Goal: Obtain resource: Download file/media

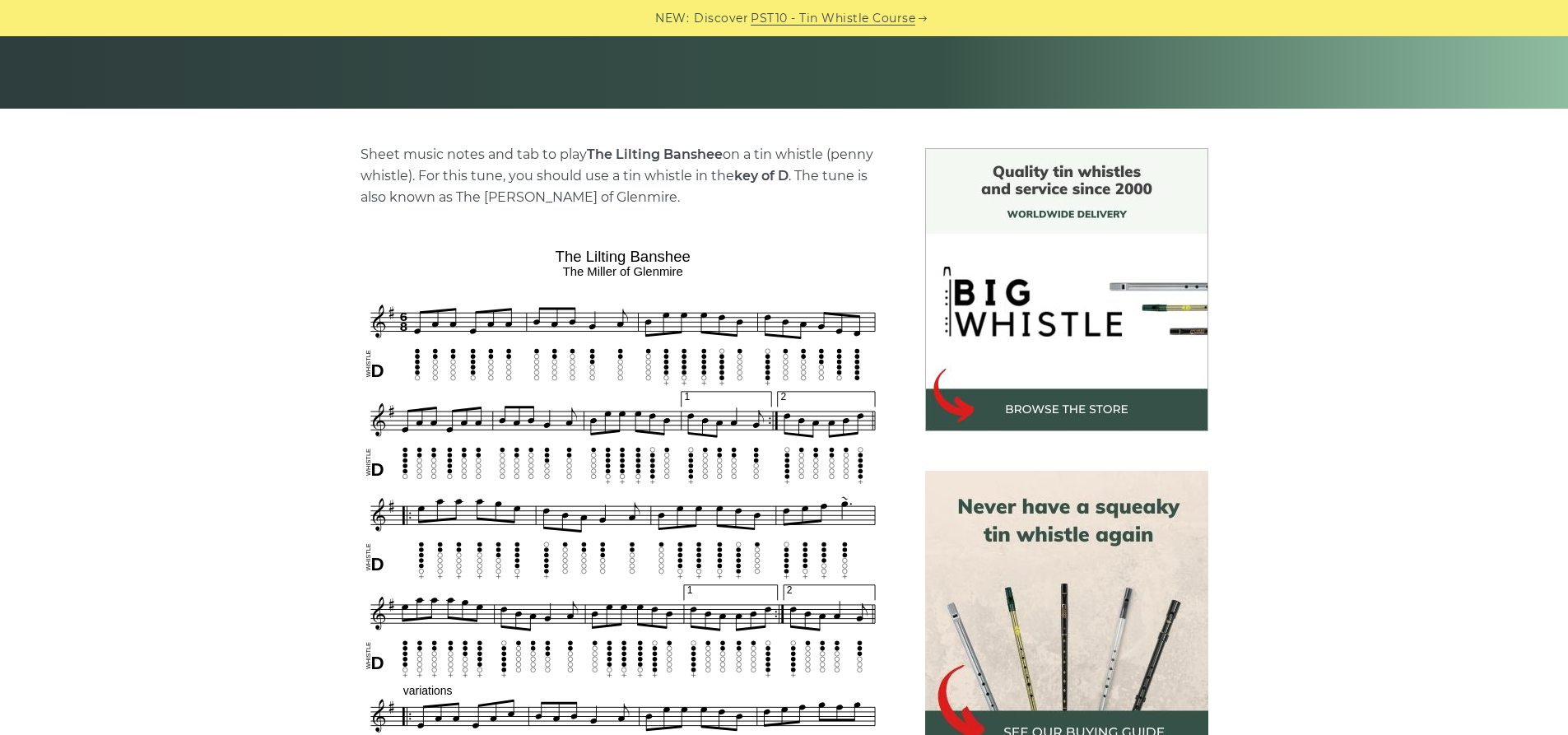
scroll to position [494, 0]
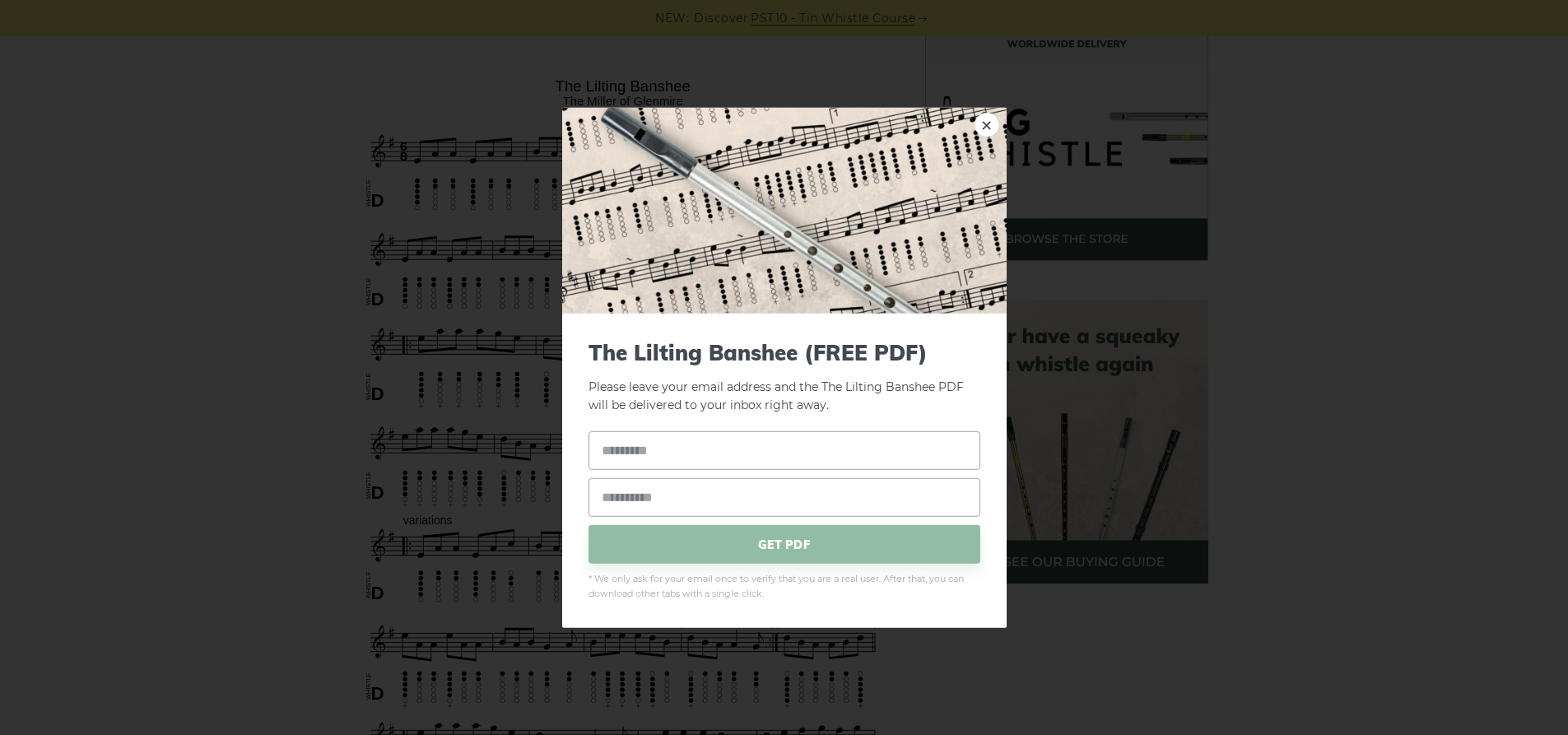
drag, startPoint x: 617, startPoint y: 448, endPoint x: 514, endPoint y: 504, distance: 117.2
click at [514, 504] on div "× The Lilting Banshee (FREE PDF) Please leave your email address and the The Li…" at bounding box center [784, 367] width 1568 height 735
click at [667, 454] on input "text" at bounding box center [784, 451] width 392 height 39
type input "**********"
type input "*"
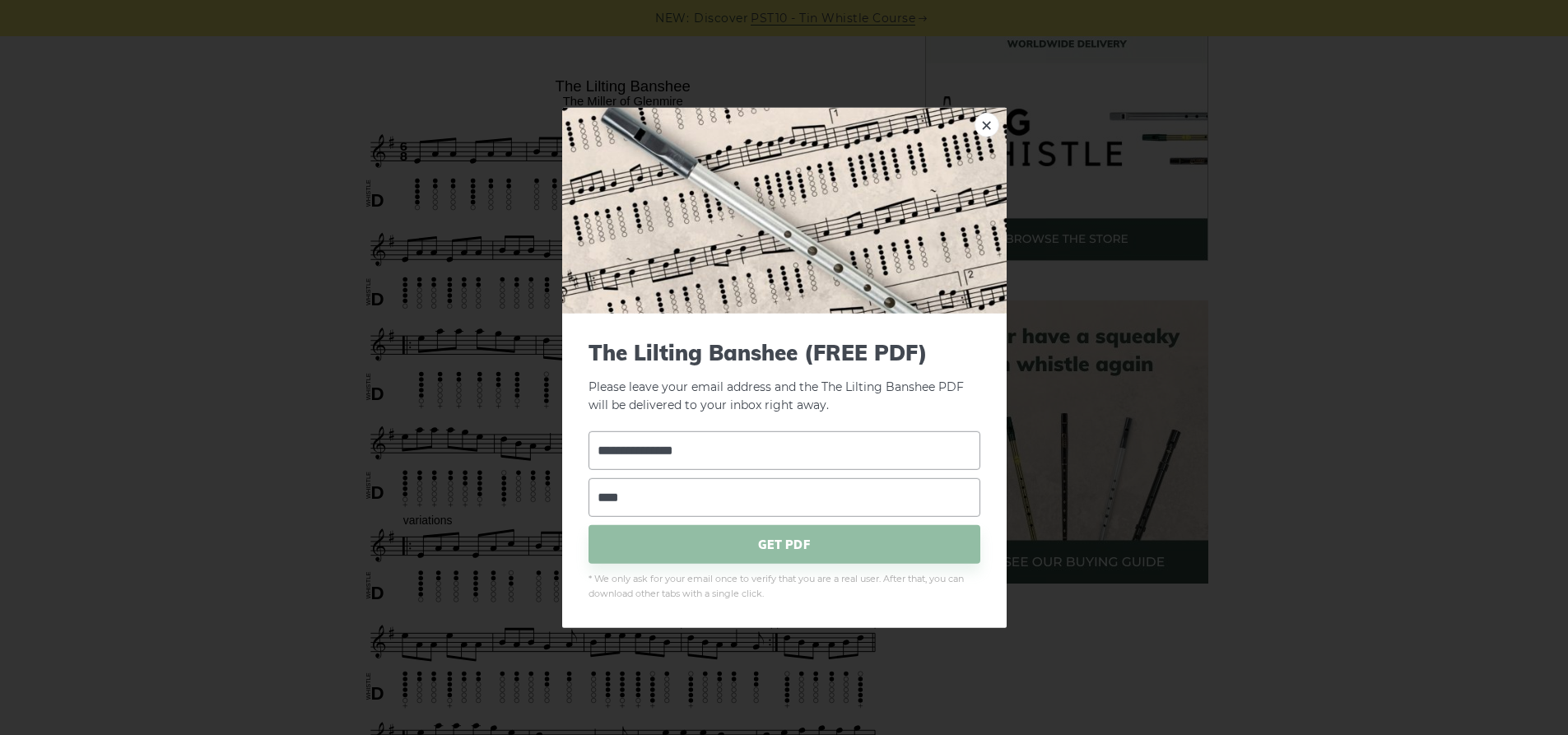
type input "**********"
click at [776, 542] on span "GET PDF" at bounding box center [784, 544] width 392 height 39
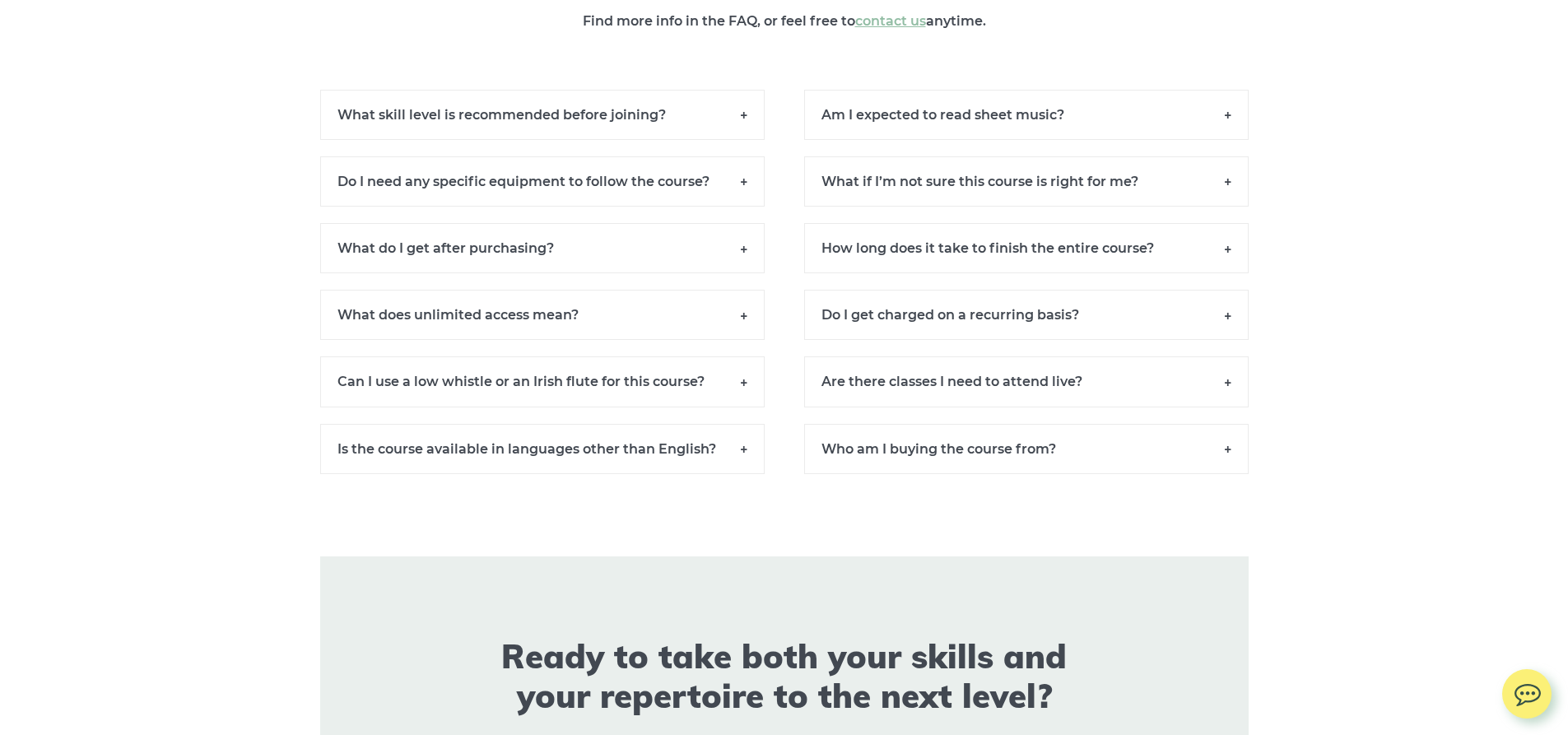
scroll to position [12020, 0]
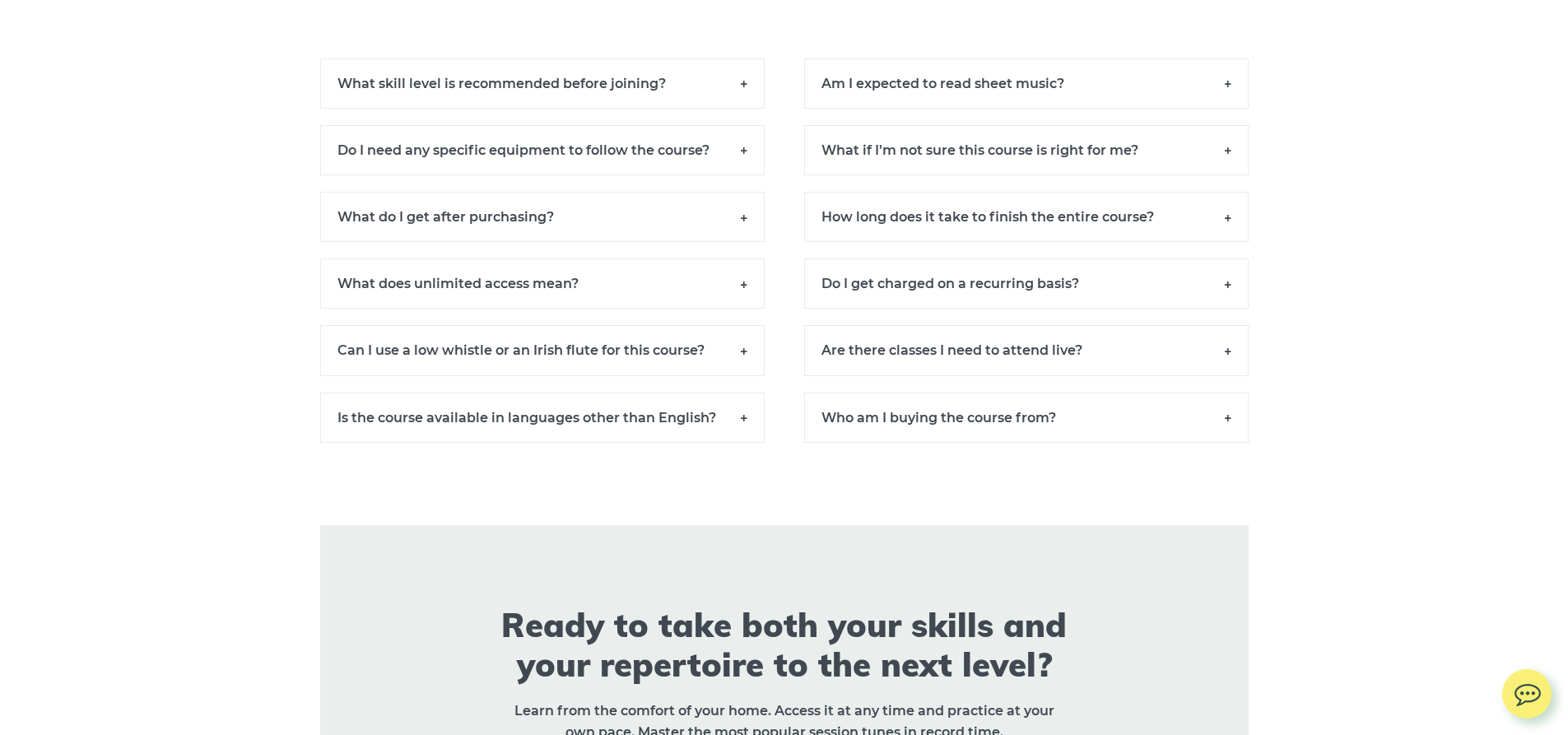
click at [1079, 296] on h6 "Do I get charged on a recurring basis?" at bounding box center [1027, 284] width 445 height 50
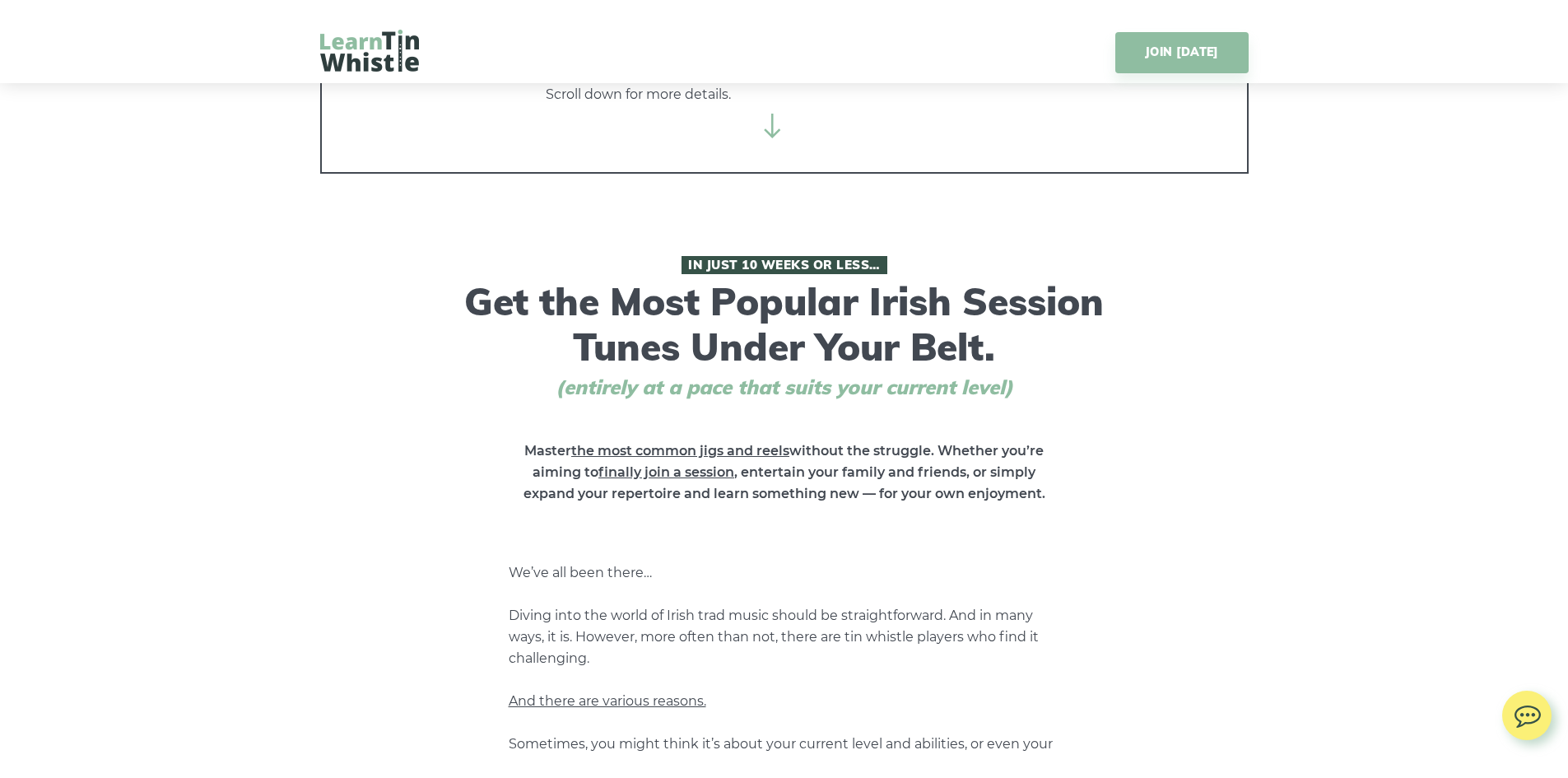
scroll to position [0, 0]
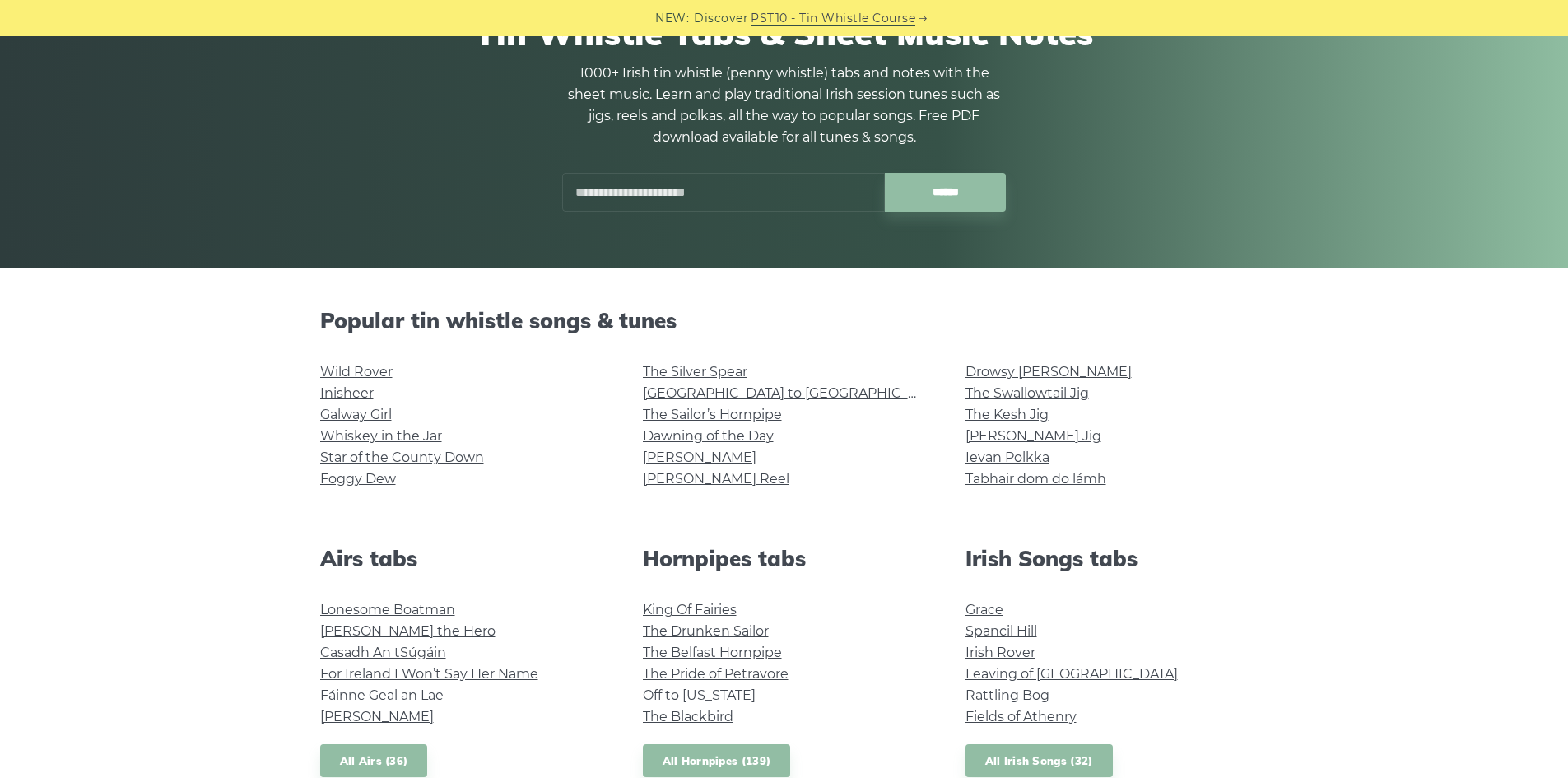
scroll to position [165, 0]
click at [703, 478] on link "Cooley’s Reel" at bounding box center [716, 478] width 146 height 16
click at [731, 392] on link "[GEOGRAPHIC_DATA] to [GEOGRAPHIC_DATA]" at bounding box center [794, 392] width 303 height 16
click at [997, 394] on link "The Swallowtail Jig" at bounding box center [1027, 392] width 123 height 16
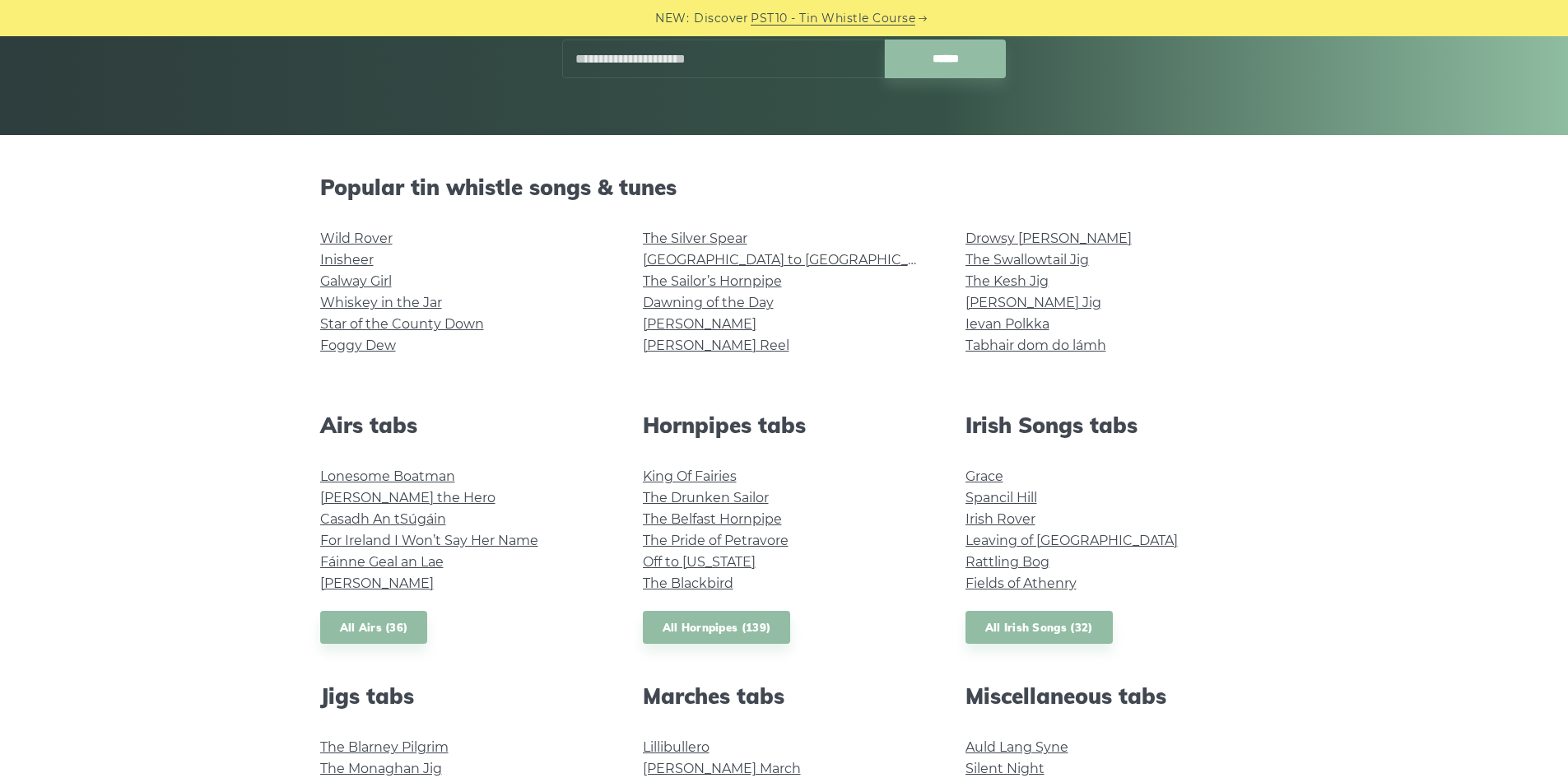
scroll to position [329, 0]
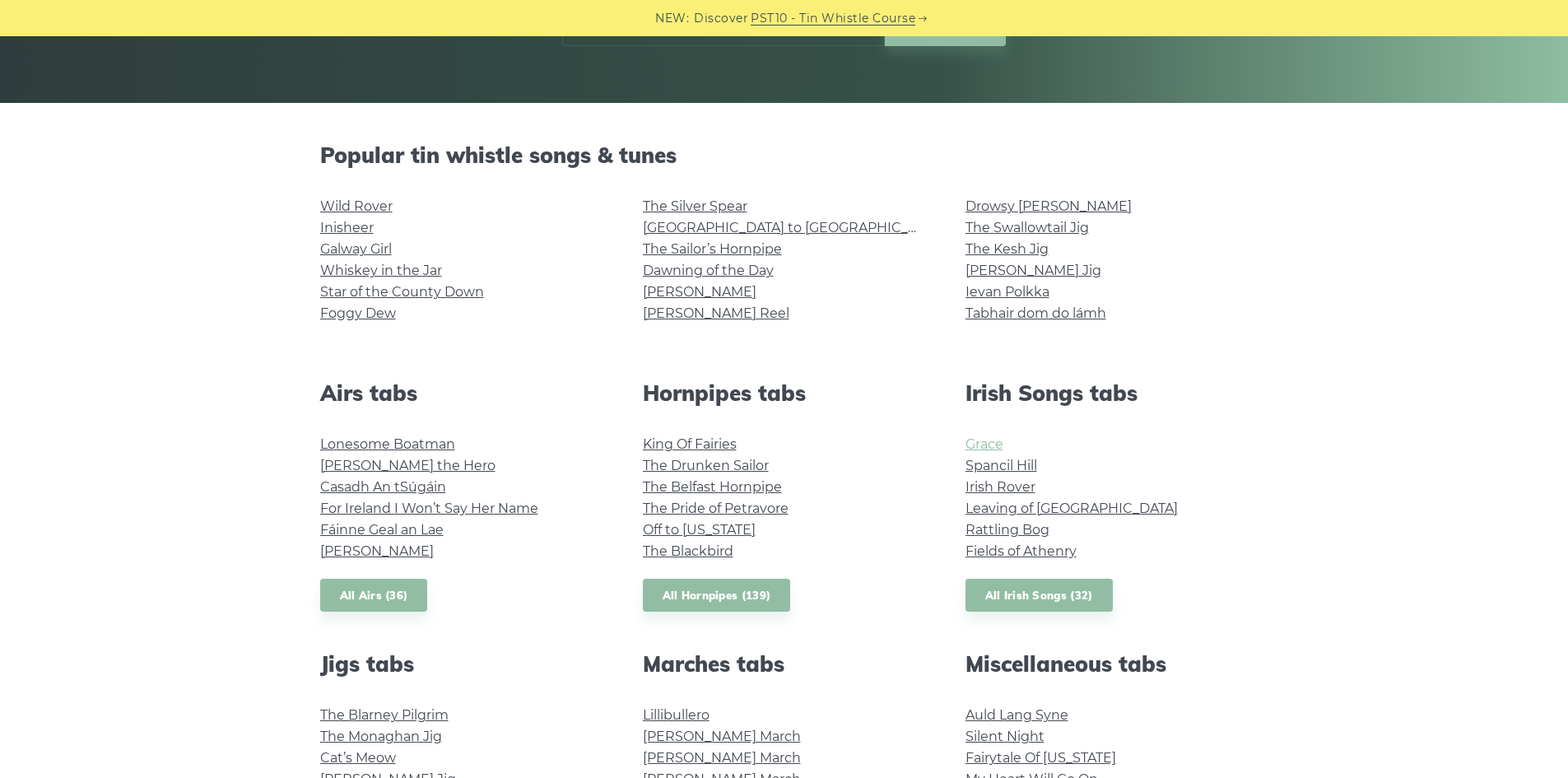
click at [979, 442] on link "Grace" at bounding box center [984, 444] width 38 height 16
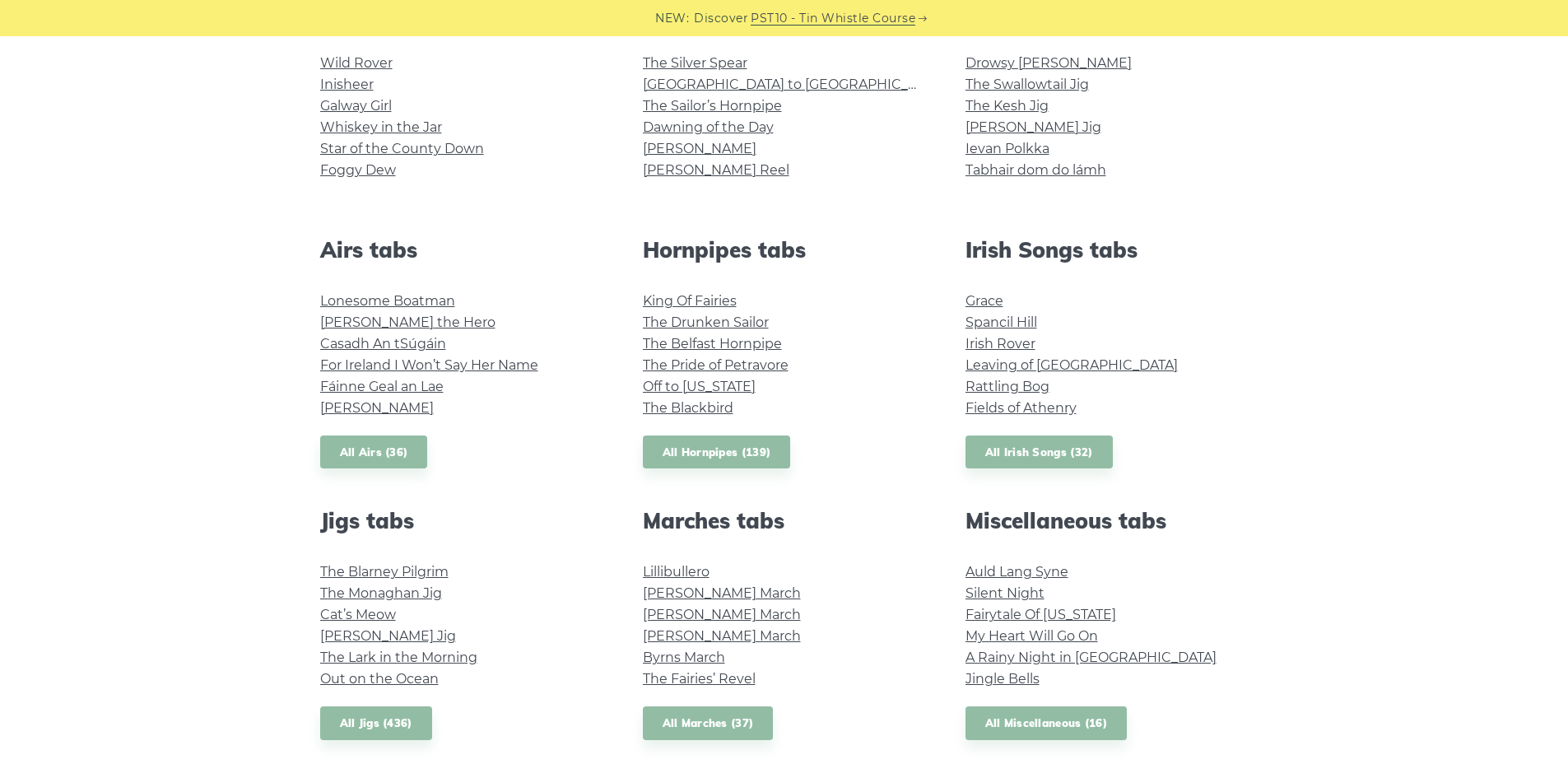
scroll to position [494, 0]
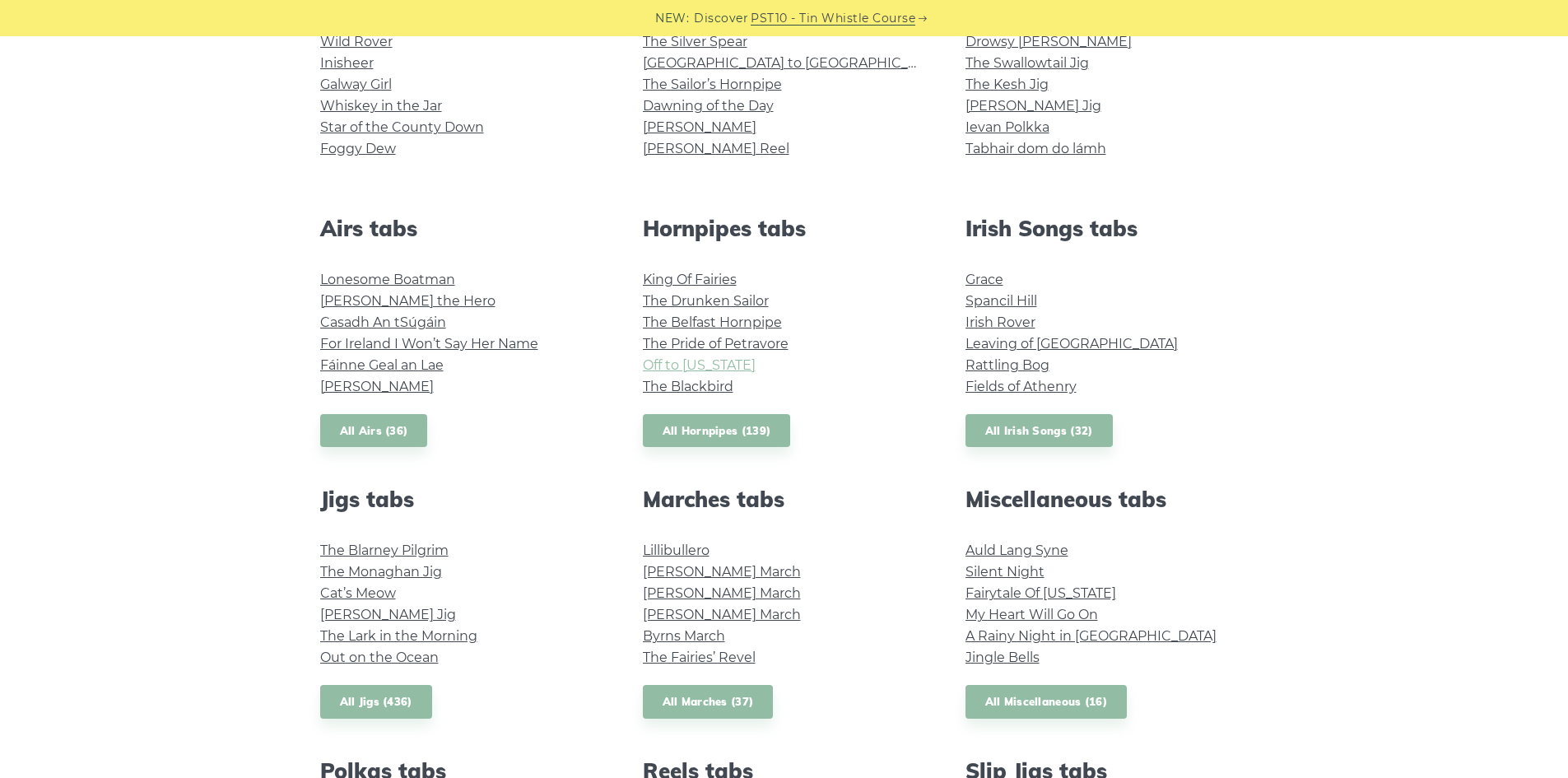
click at [689, 364] on link "Off to California" at bounding box center [699, 365] width 112 height 16
click at [684, 277] on link "King Of Fairies" at bounding box center [690, 279] width 94 height 16
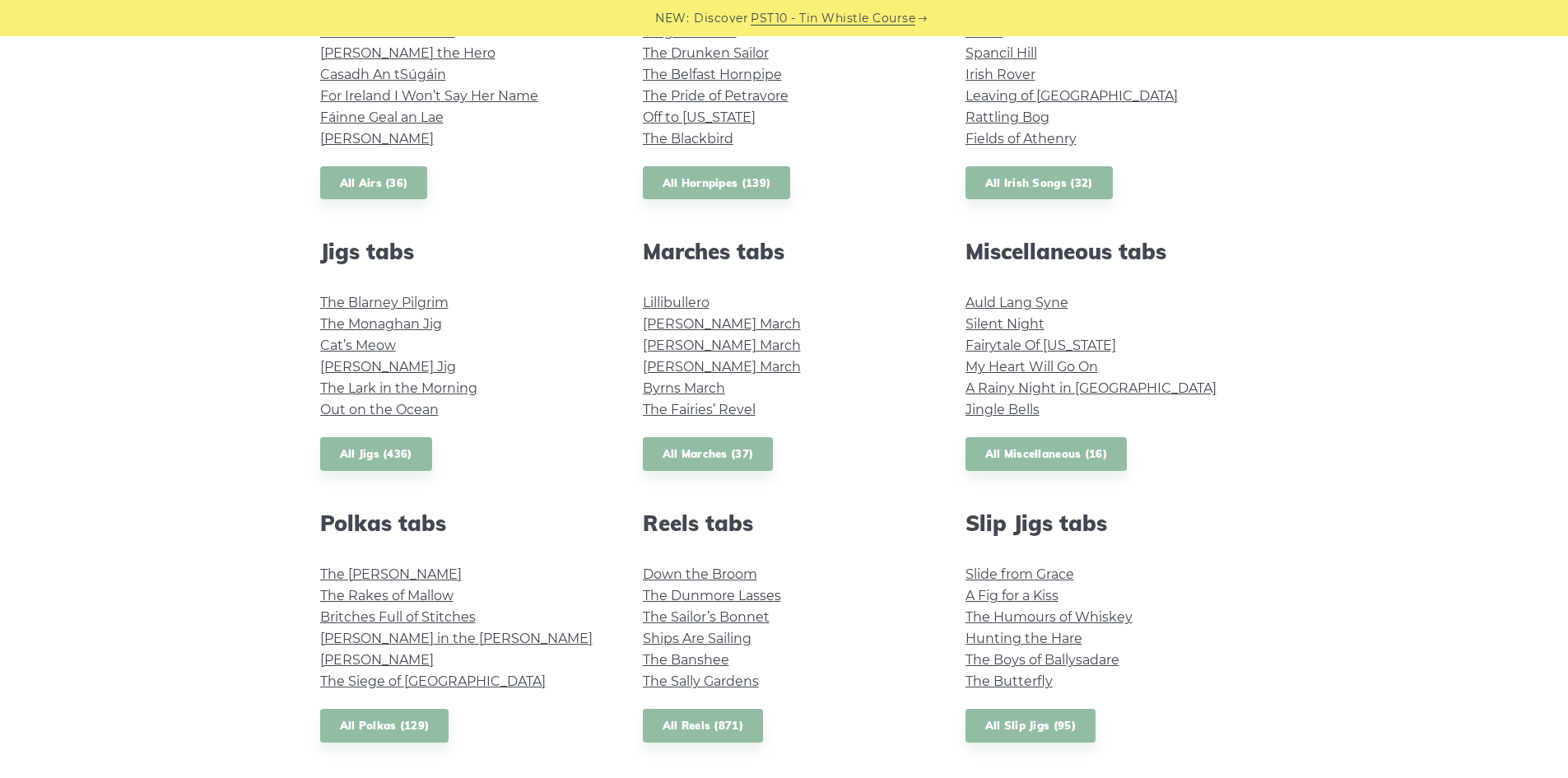
scroll to position [823, 0]
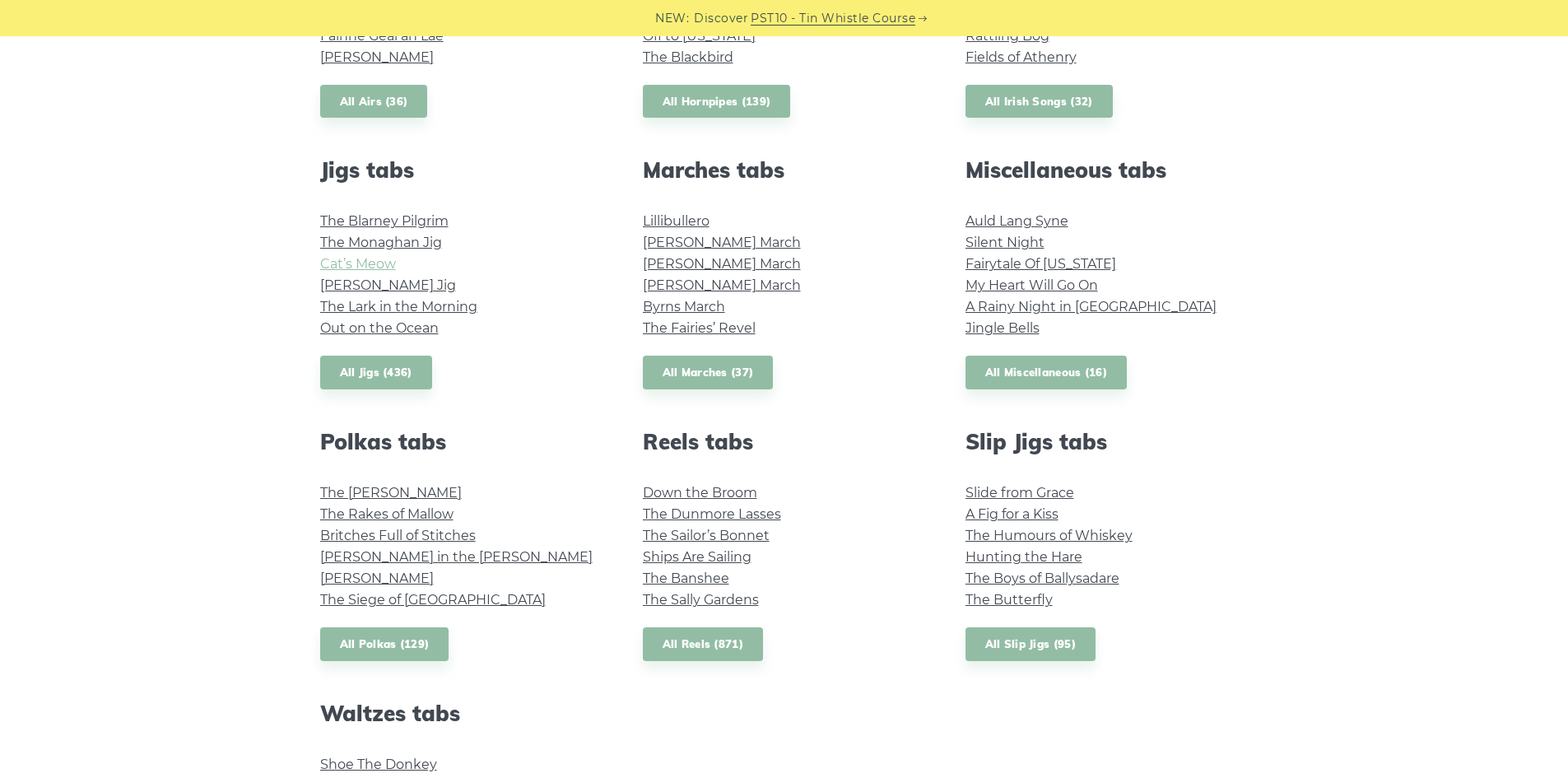
click at [350, 260] on link "Cat’s Meow" at bounding box center [358, 264] width 76 height 16
click at [698, 575] on link "The Banshee" at bounding box center [686, 578] width 87 height 16
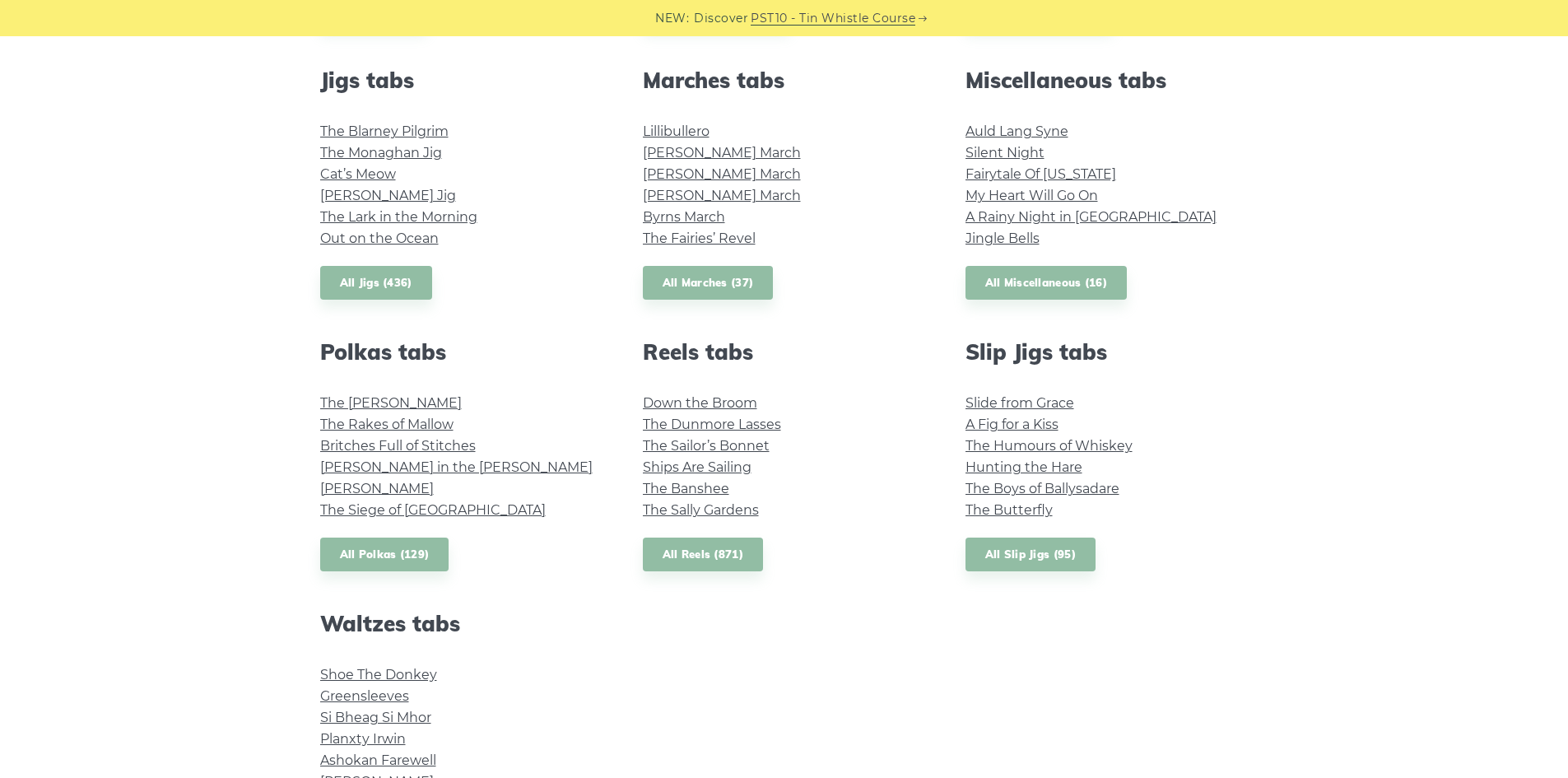
scroll to position [1153, 0]
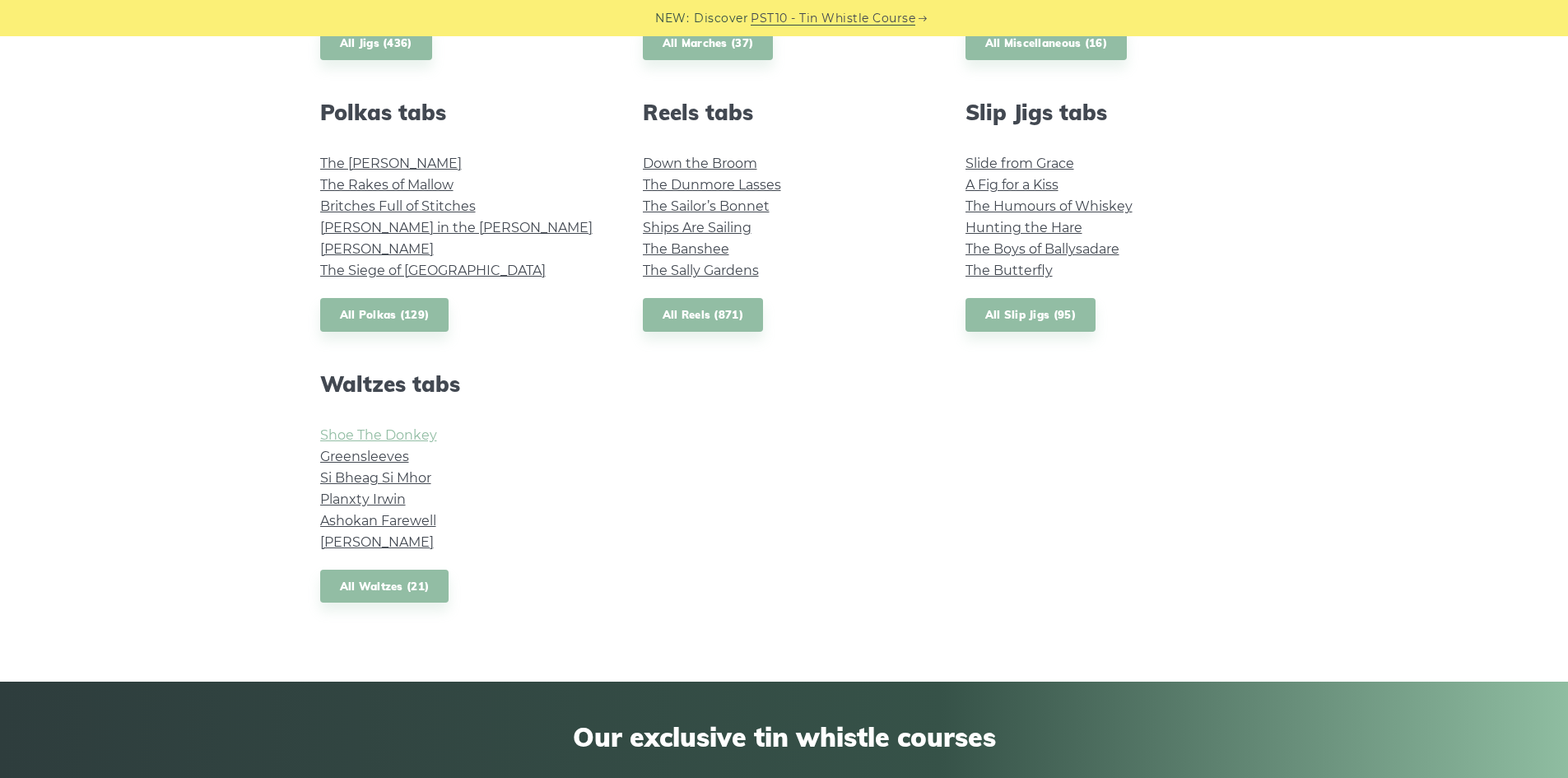
click at [370, 430] on link "Shoe The Donkey" at bounding box center [378, 435] width 117 height 16
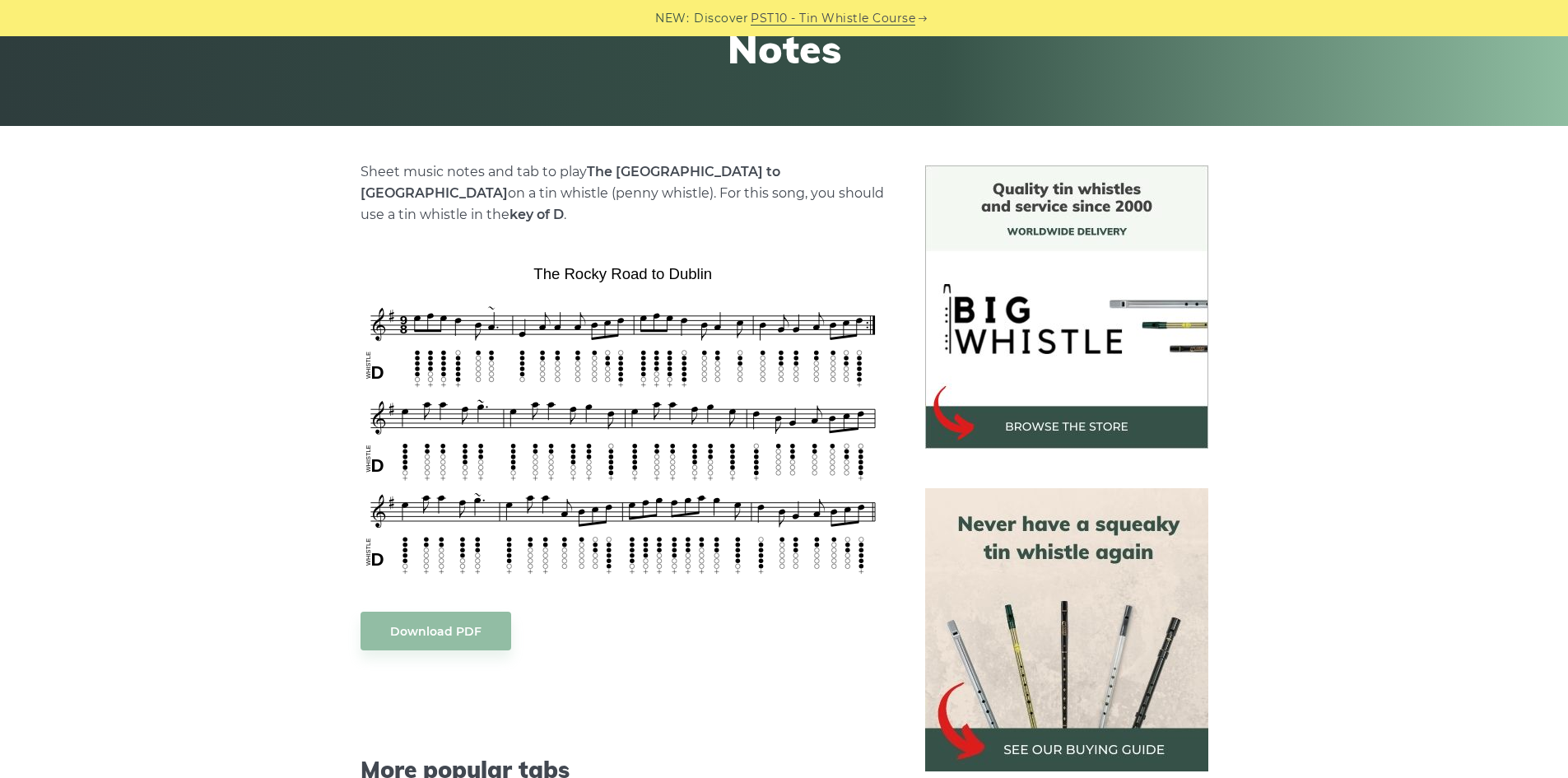
scroll to position [329, 0]
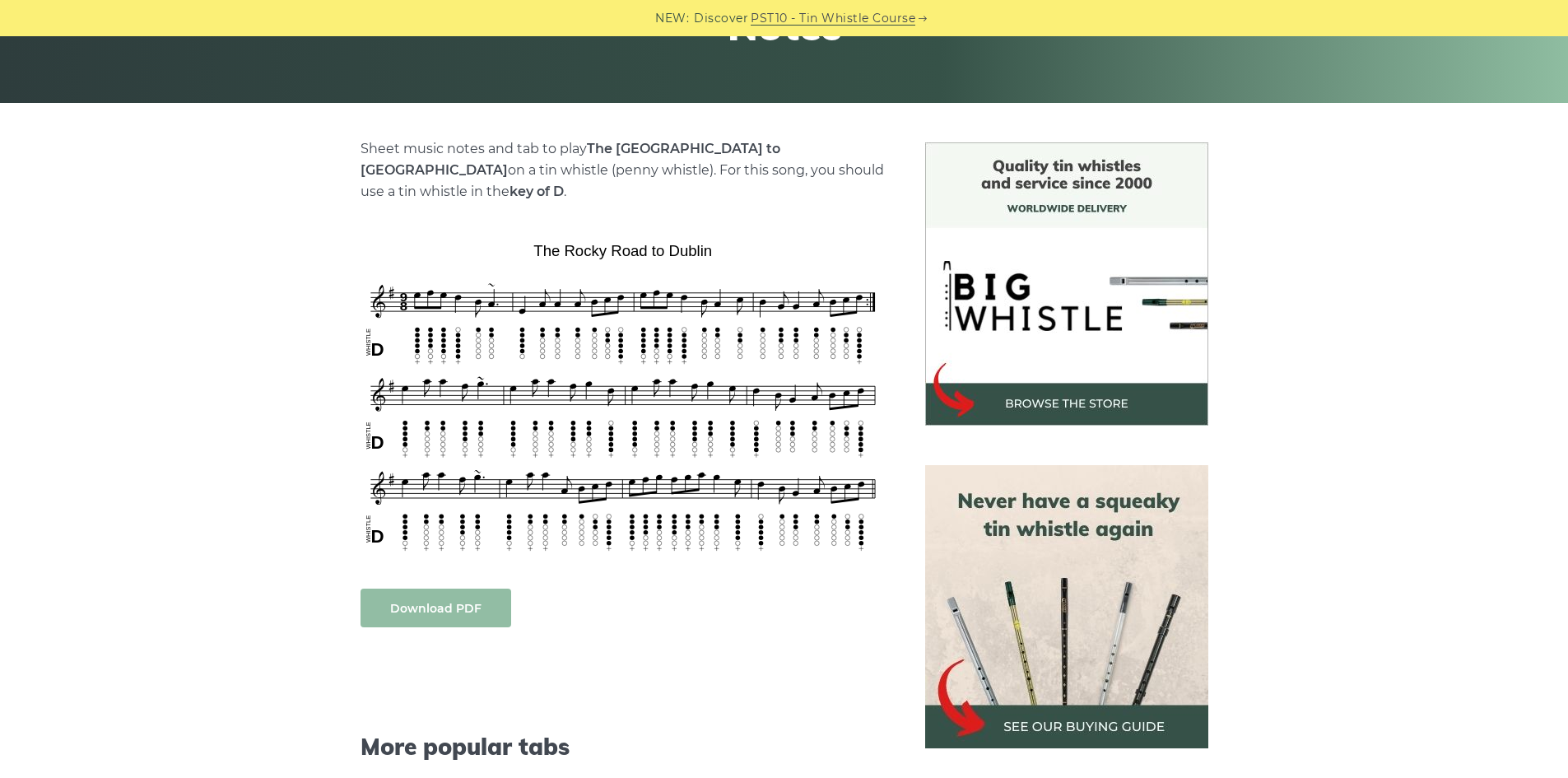
click at [430, 589] on link "Download PDF" at bounding box center [436, 608] width 150 height 39
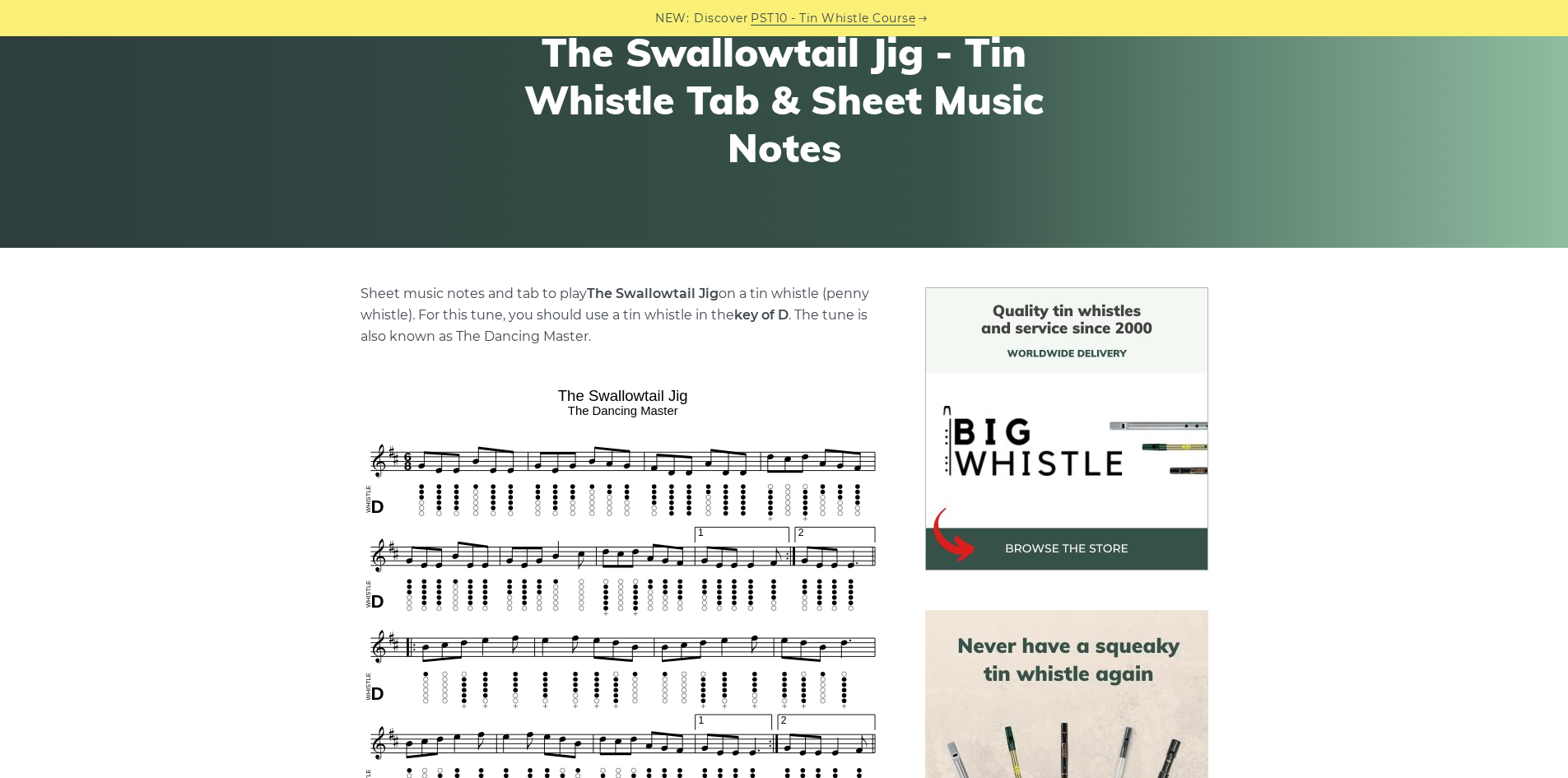
scroll to position [247, 0]
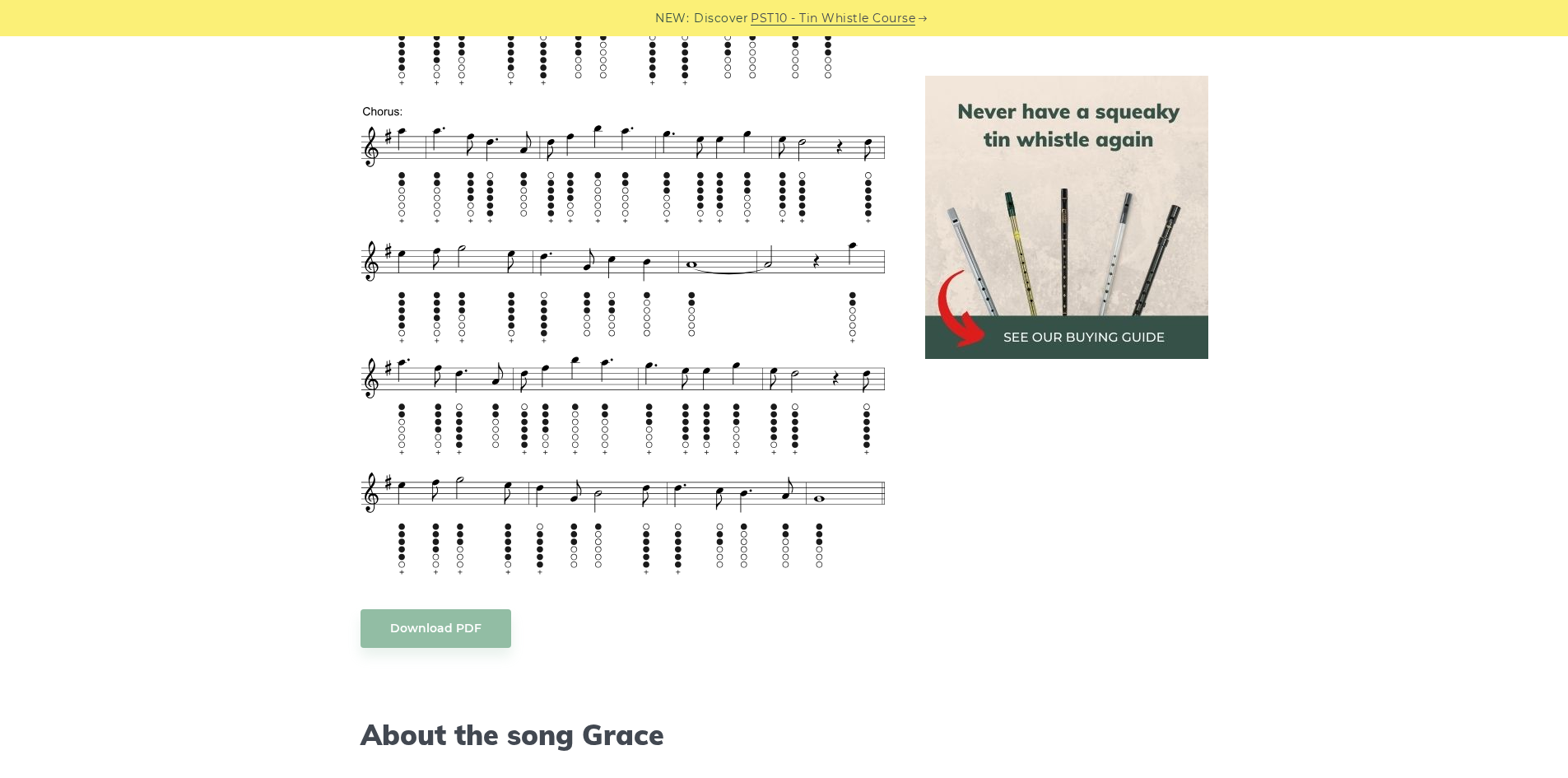
scroll to position [2059, 0]
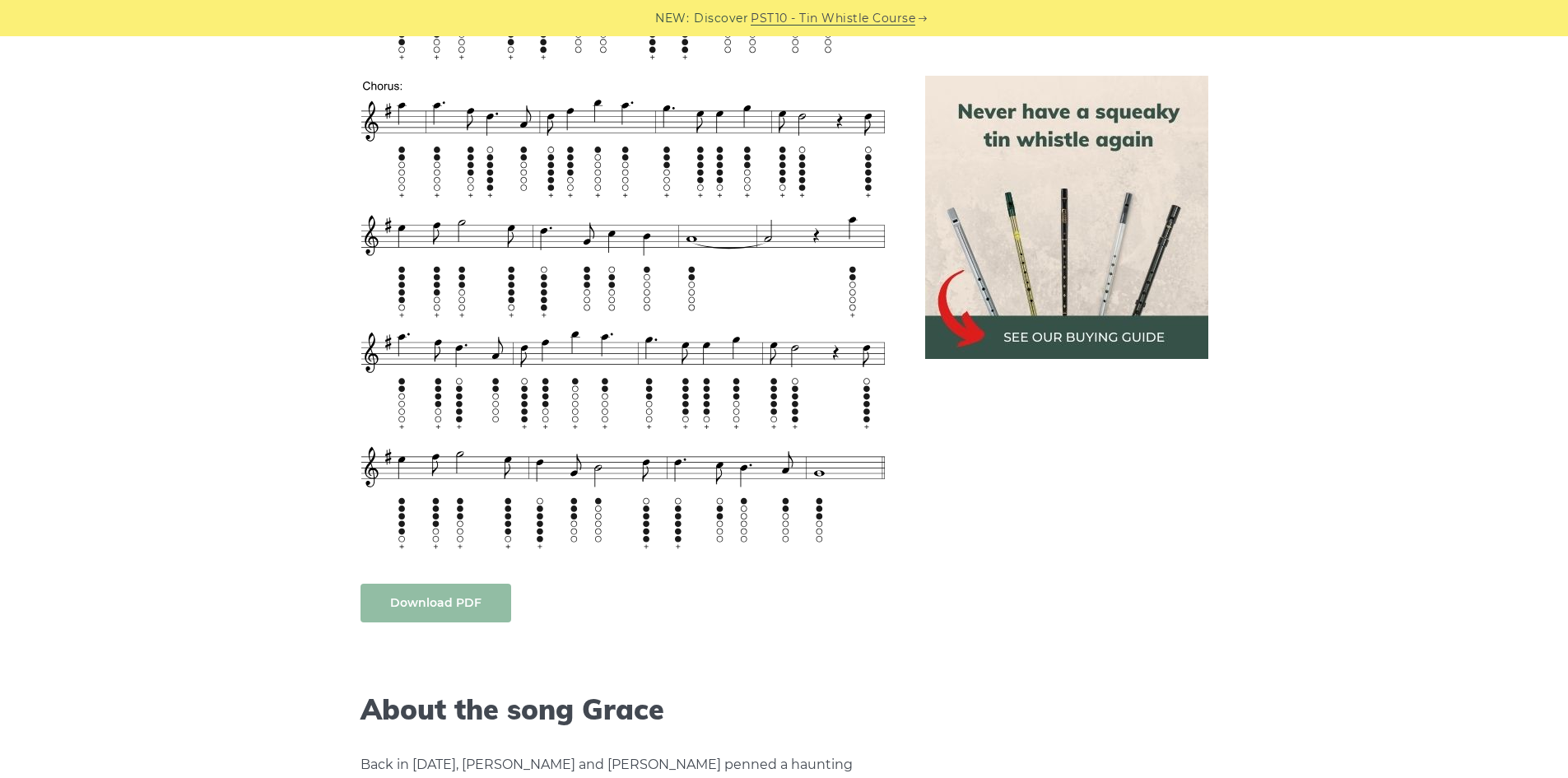
click at [438, 597] on link "Download PDF" at bounding box center [436, 603] width 150 height 39
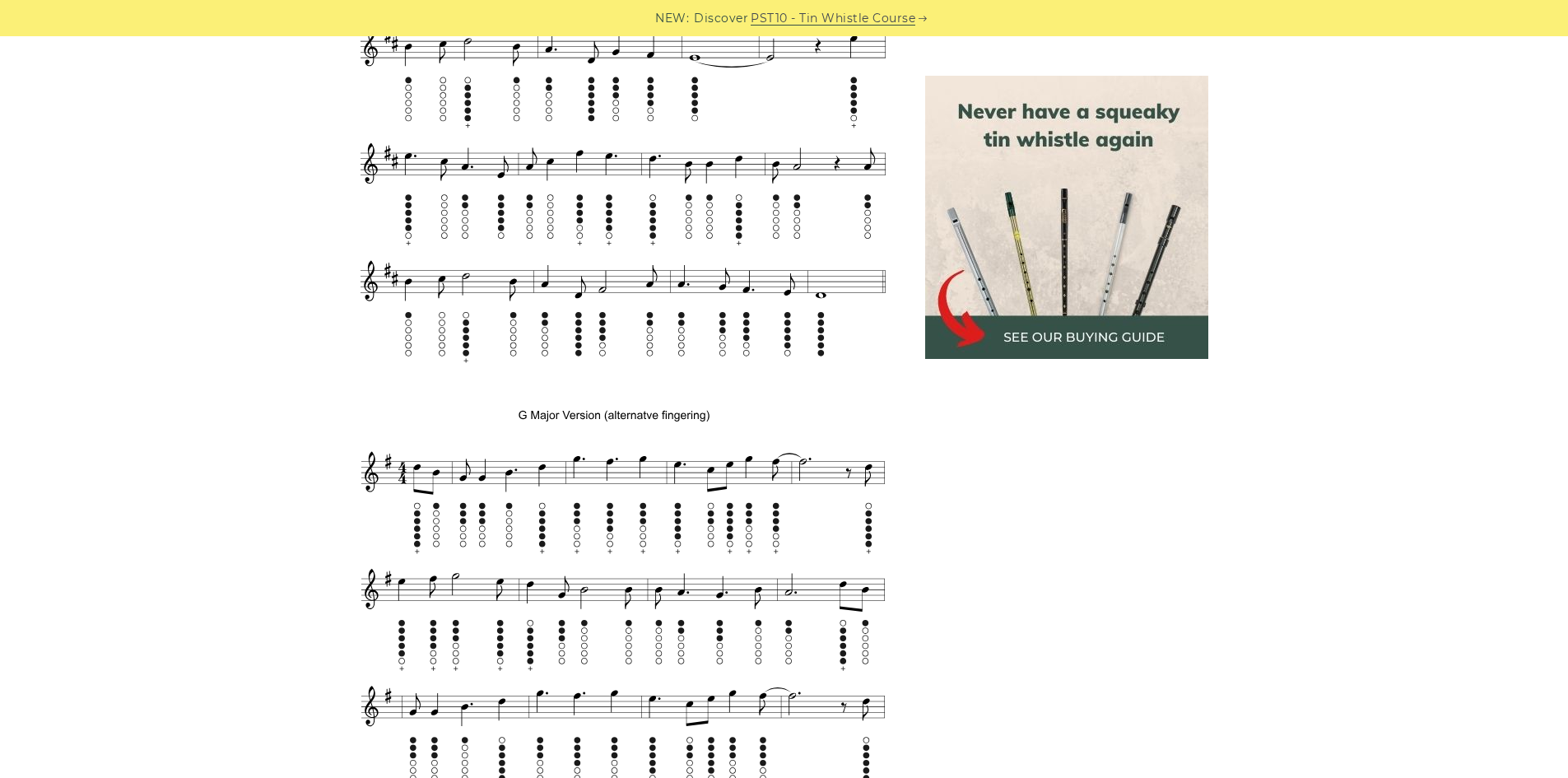
scroll to position [1153, 0]
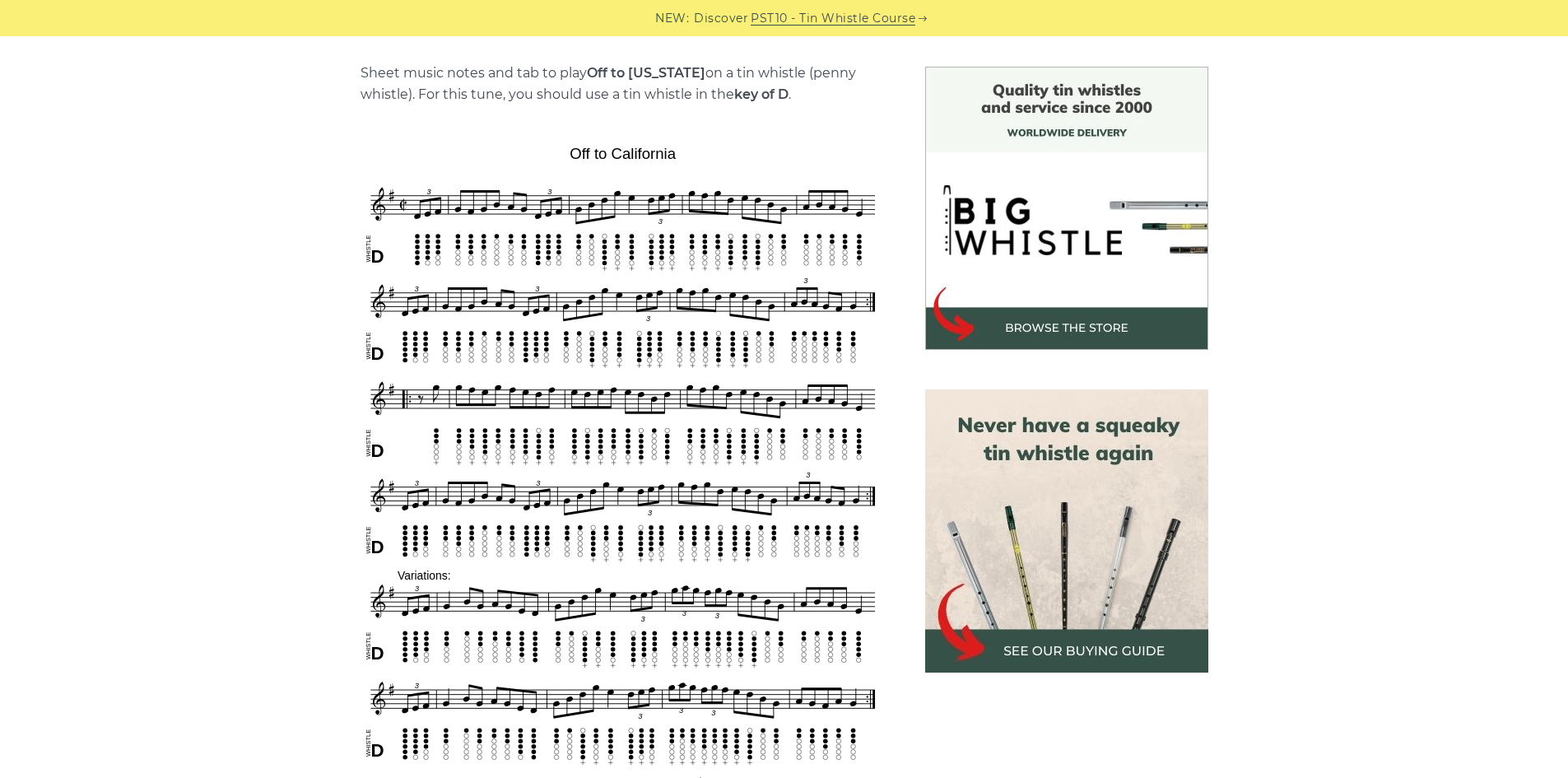
scroll to position [412, 0]
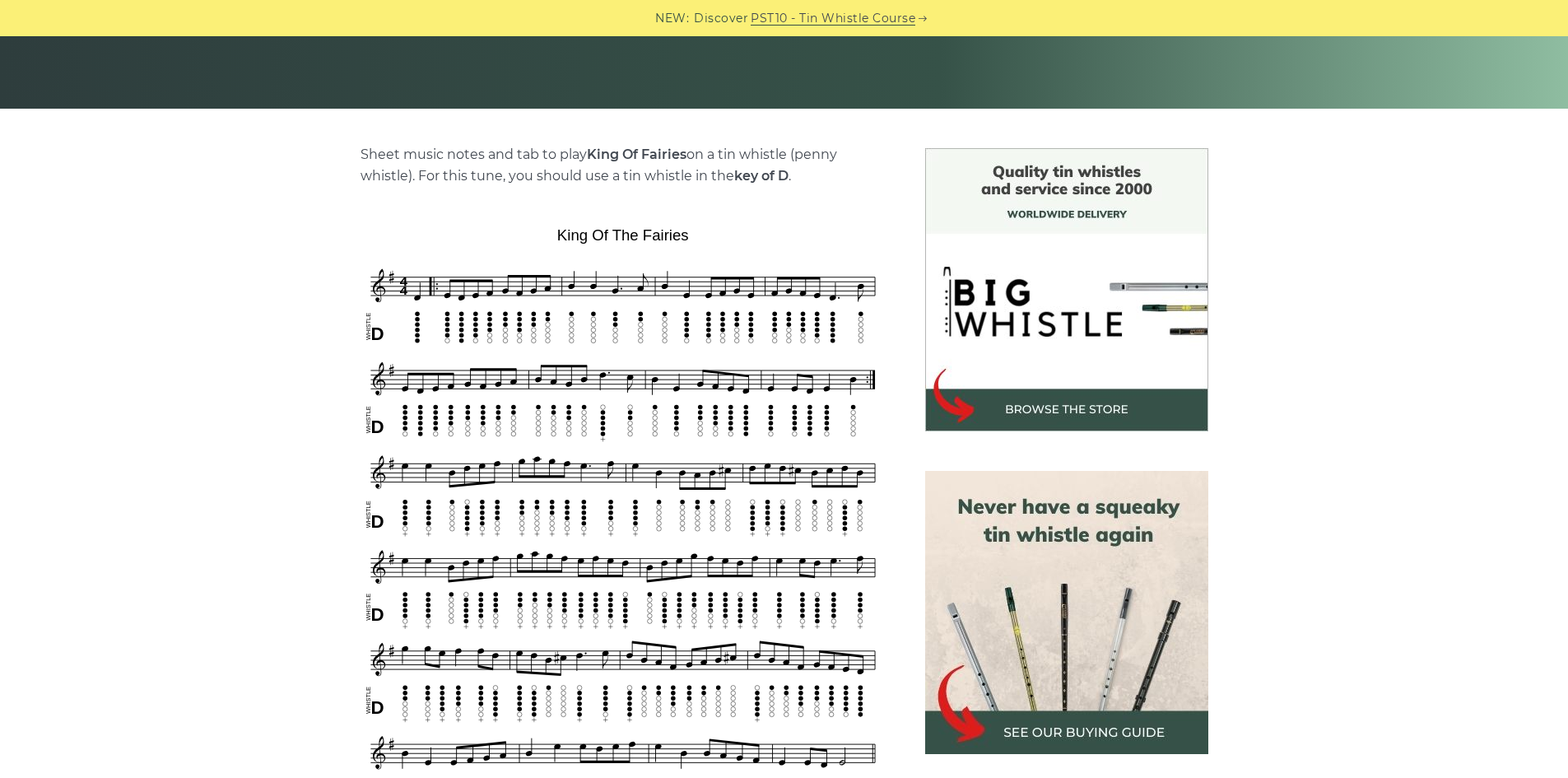
scroll to position [329, 0]
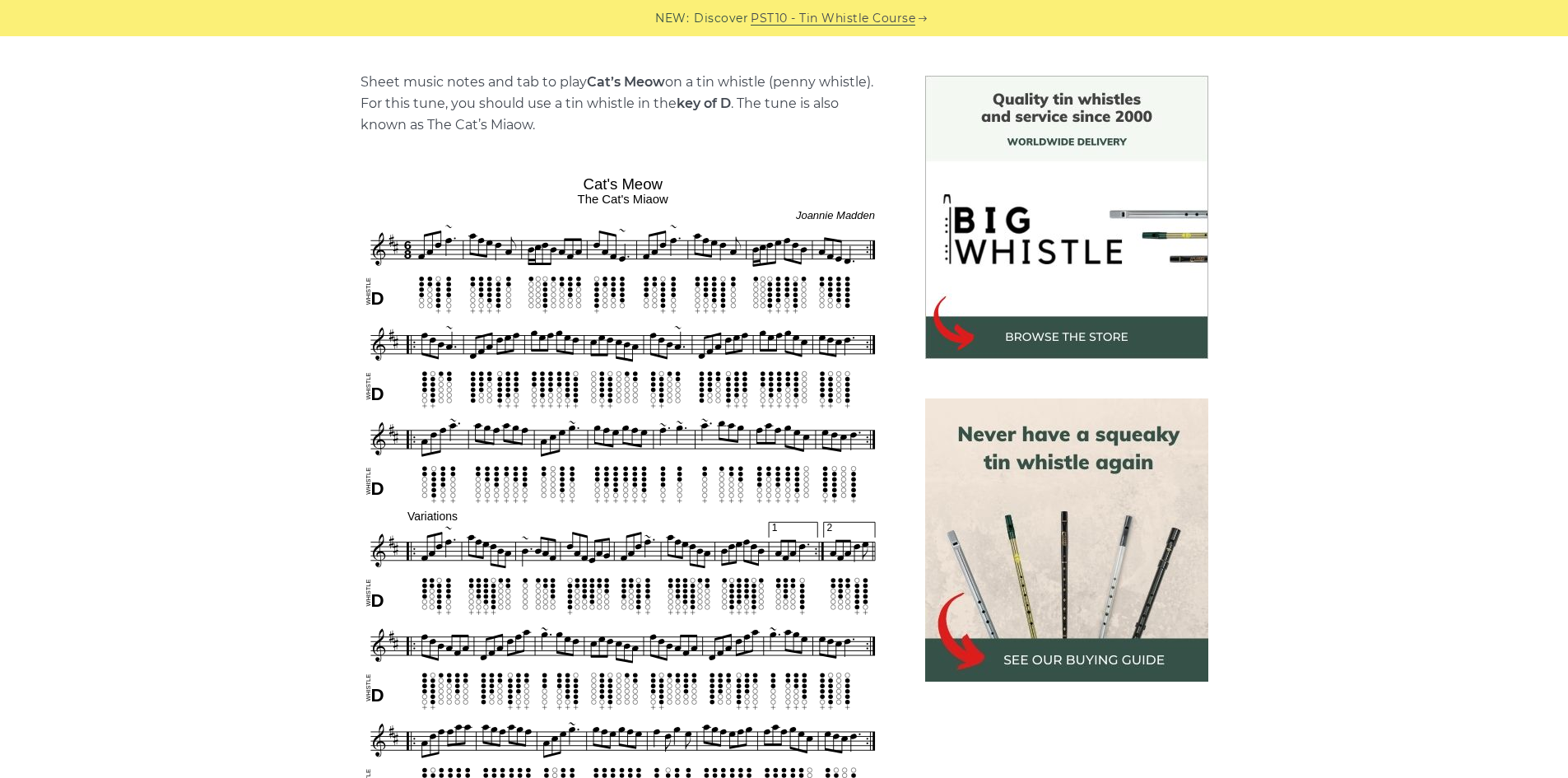
scroll to position [412, 0]
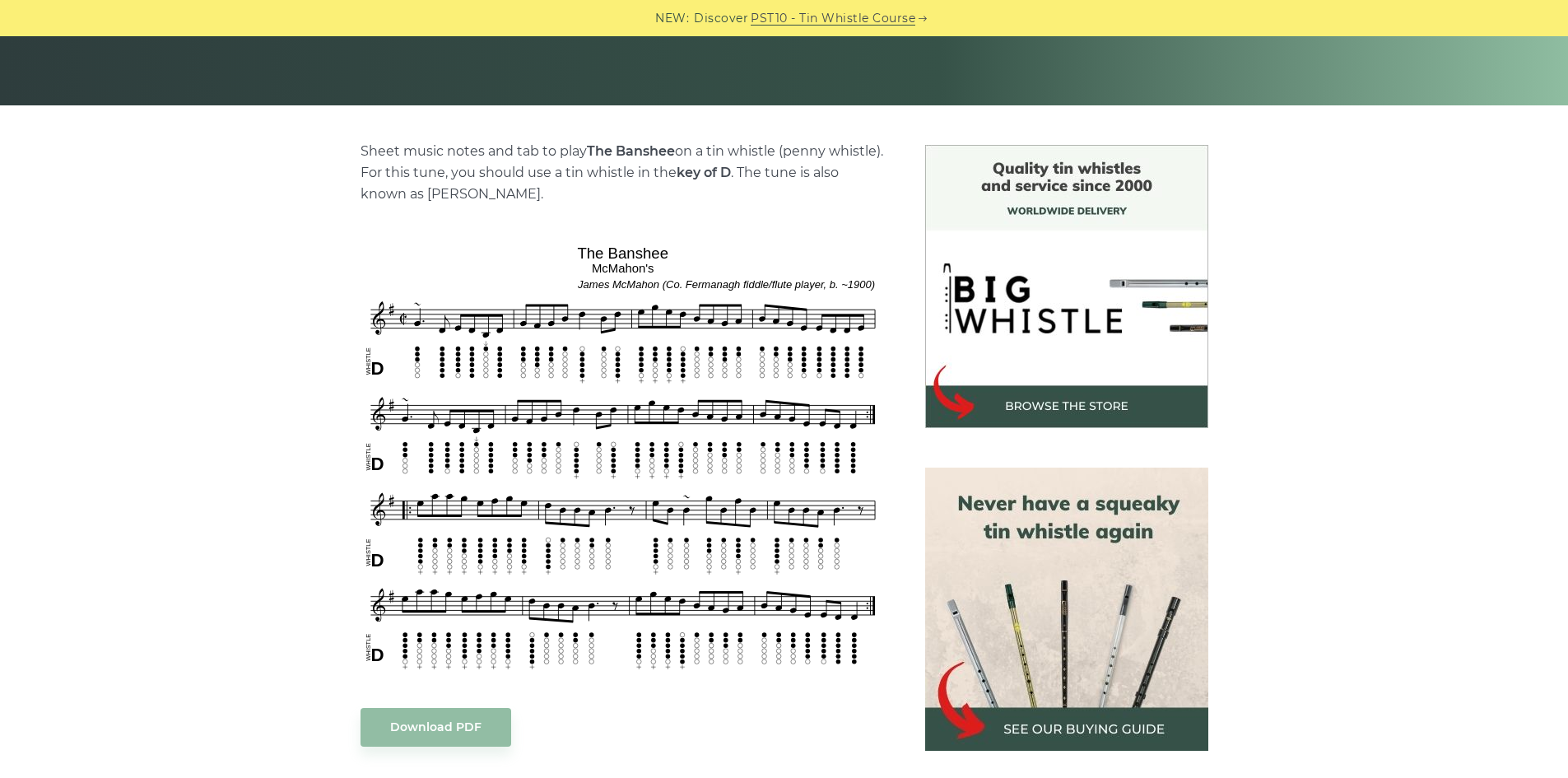
scroll to position [329, 0]
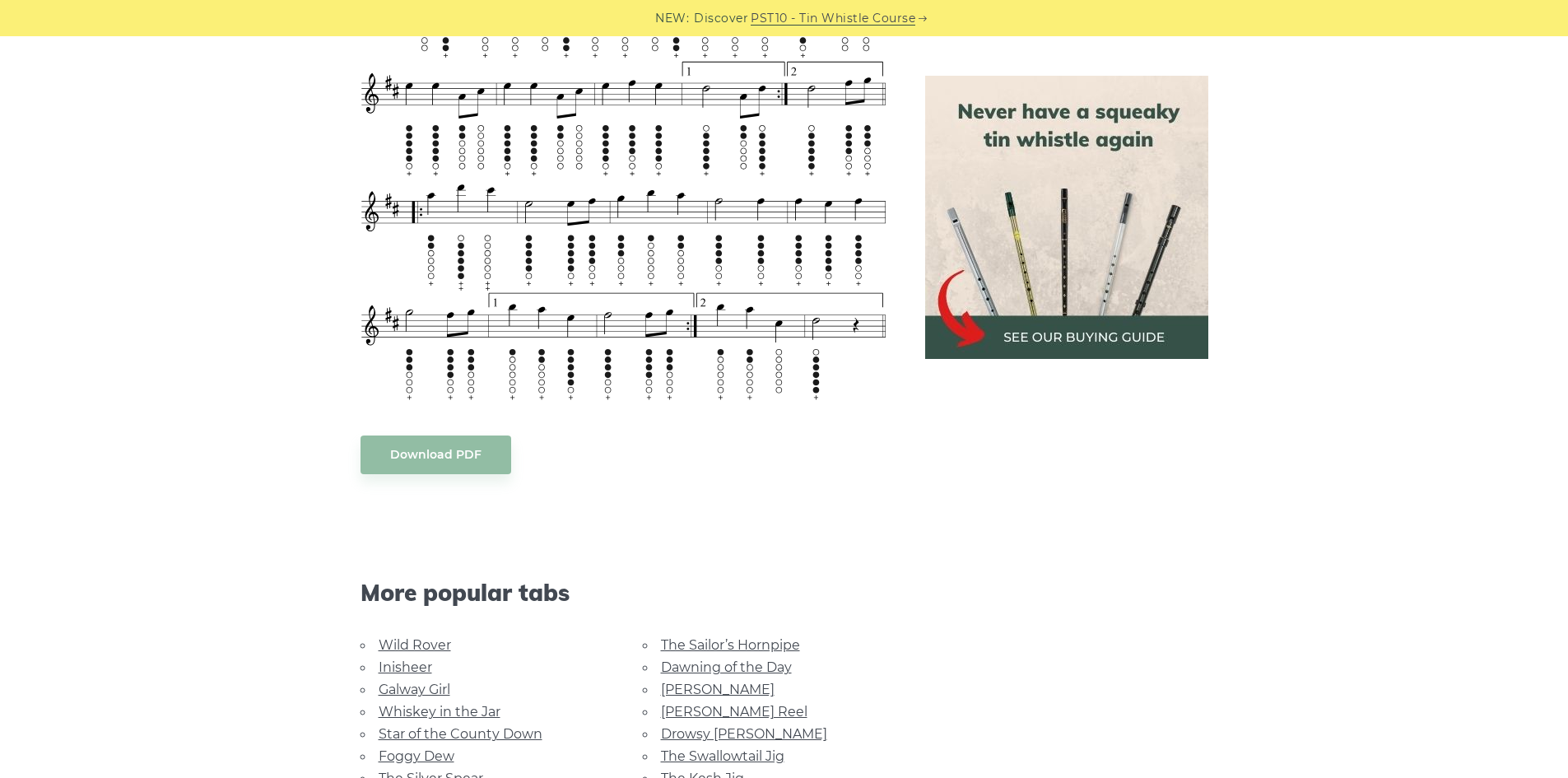
scroll to position [1482, 0]
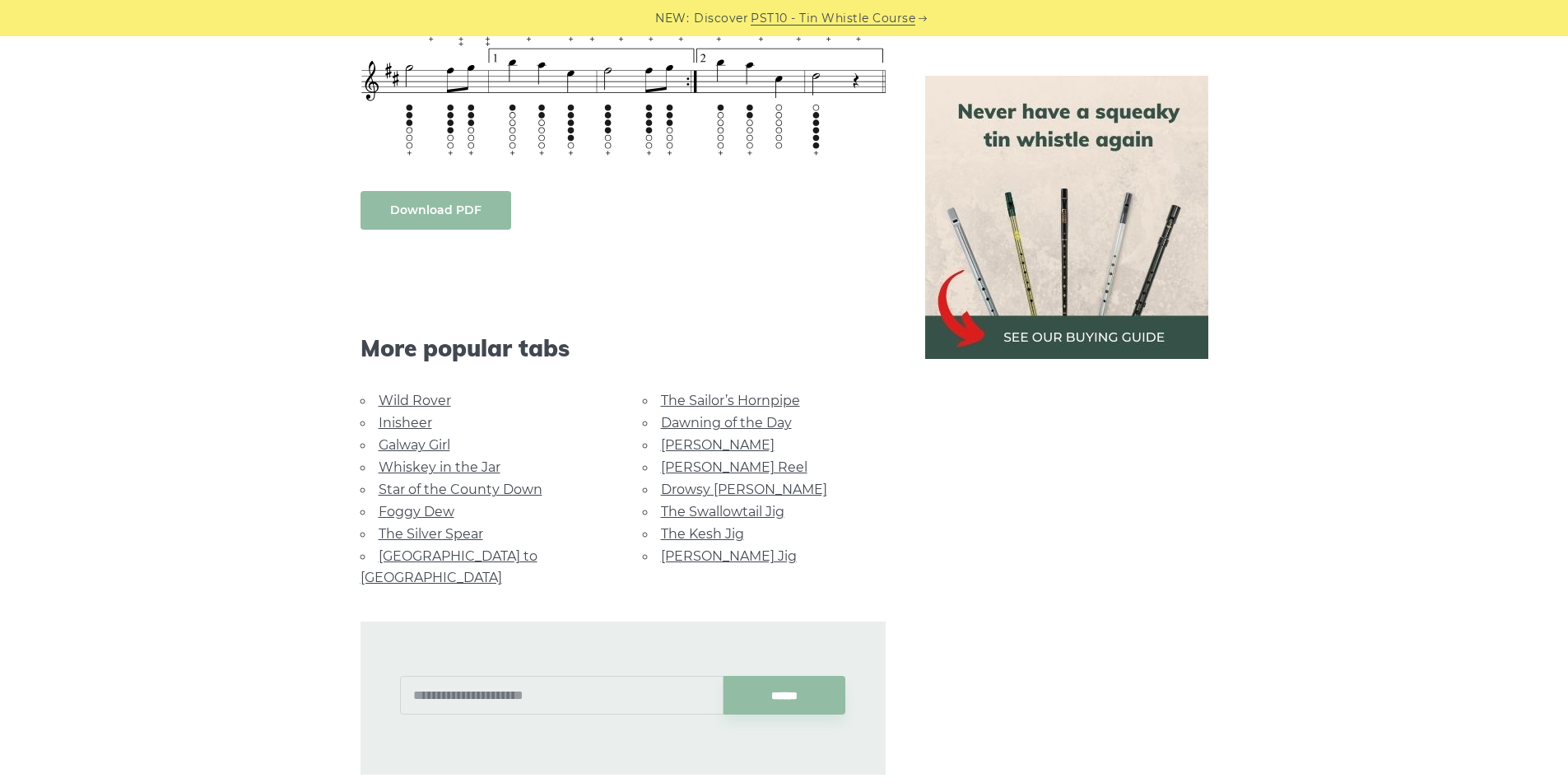
click at [431, 211] on link "Download PDF" at bounding box center [436, 210] width 150 height 39
